Goal: Find specific page/section: Find specific page/section

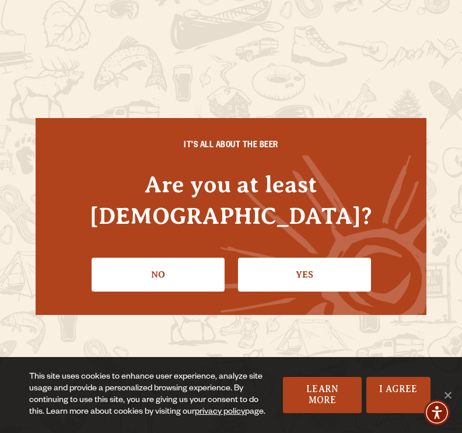
click at [322, 258] on link "Yes" at bounding box center [304, 274] width 133 height 34
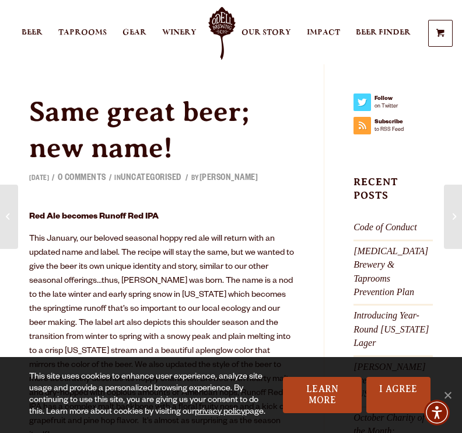
click at [82, 29] on span "Taprooms" at bounding box center [82, 32] width 48 height 9
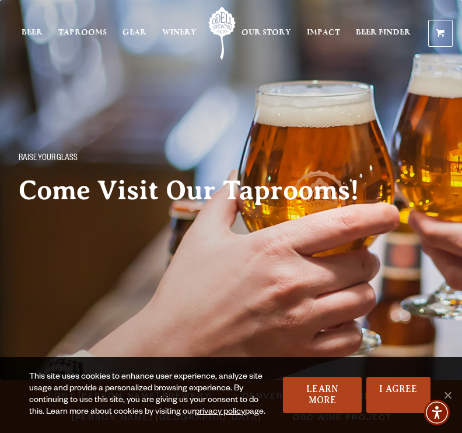
click at [380, 28] on span "Beer Finder" at bounding box center [383, 32] width 55 height 9
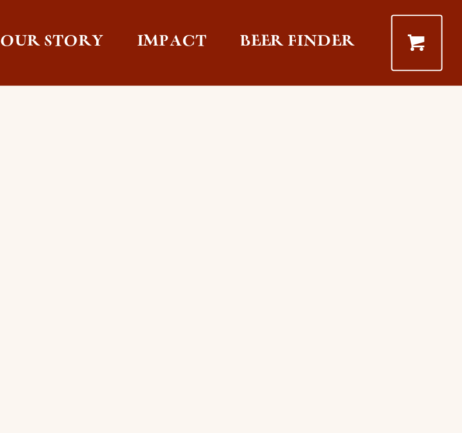
scroll to position [118, 0]
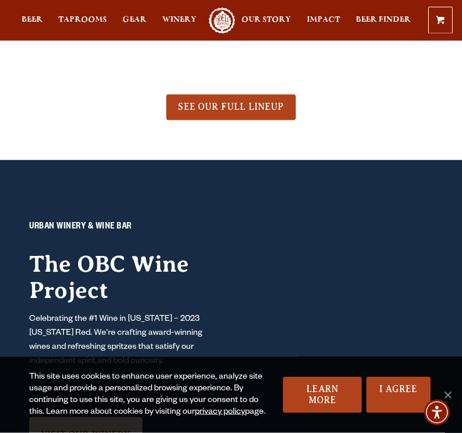
scroll to position [946, 0]
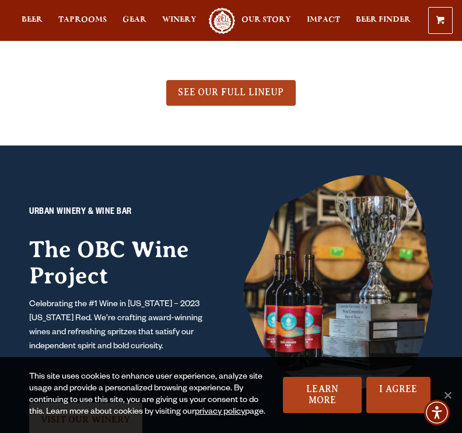
click at [242, 99] on link "SEE OUR FULL LINEUP" at bounding box center [230, 93] width 129 height 26
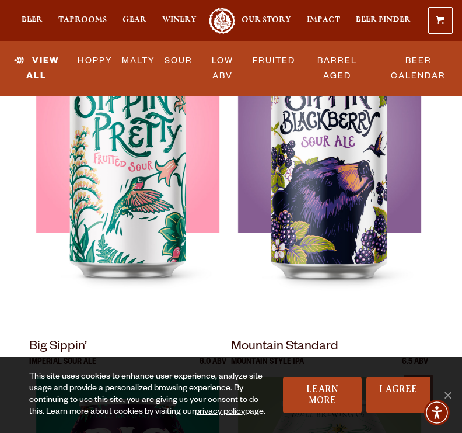
scroll to position [1652, 0]
